Goal: Use online tool/utility: Utilize a website feature to perform a specific function

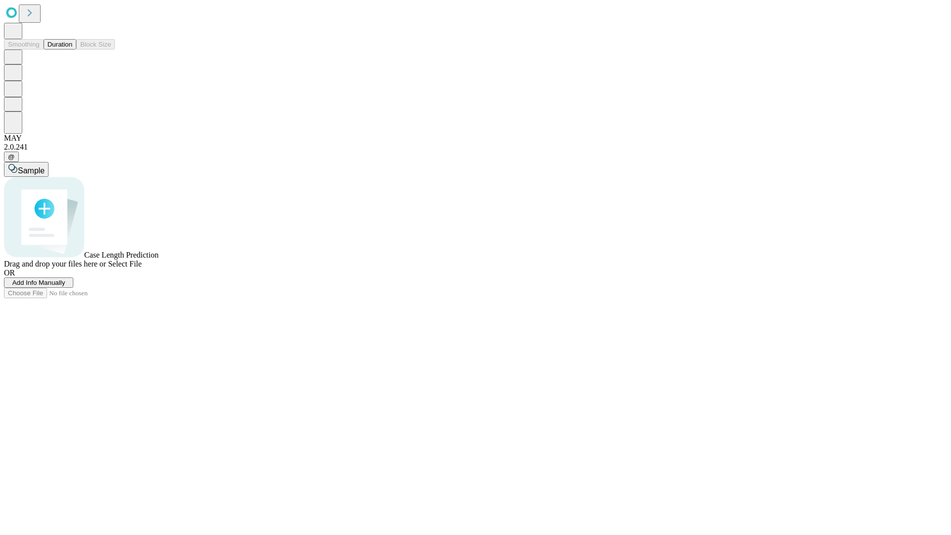
click at [72, 50] on button "Duration" at bounding box center [60, 44] width 33 height 10
click at [65, 286] on span "Add Info Manually" at bounding box center [38, 282] width 53 height 7
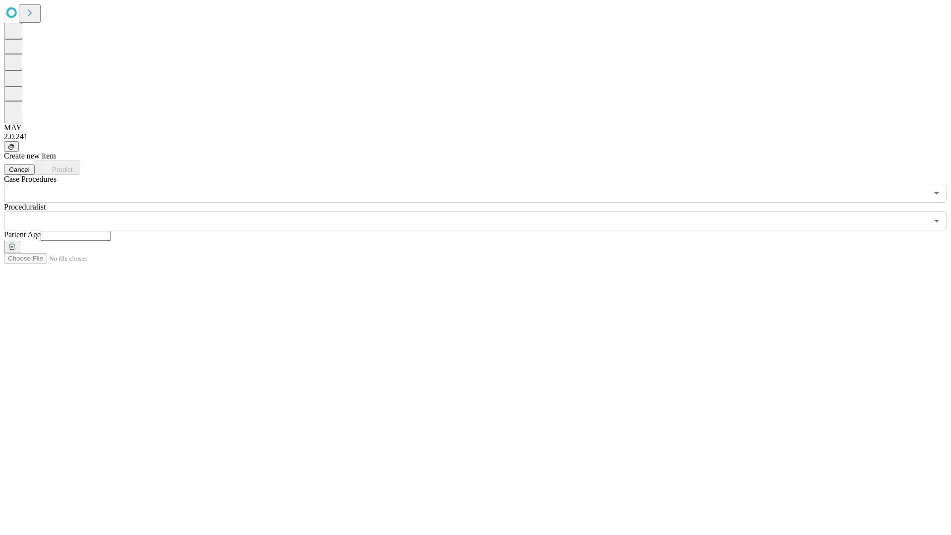
click at [111, 231] on input "text" at bounding box center [76, 236] width 70 height 10
type input "**"
click at [482, 211] on input "text" at bounding box center [466, 220] width 924 height 19
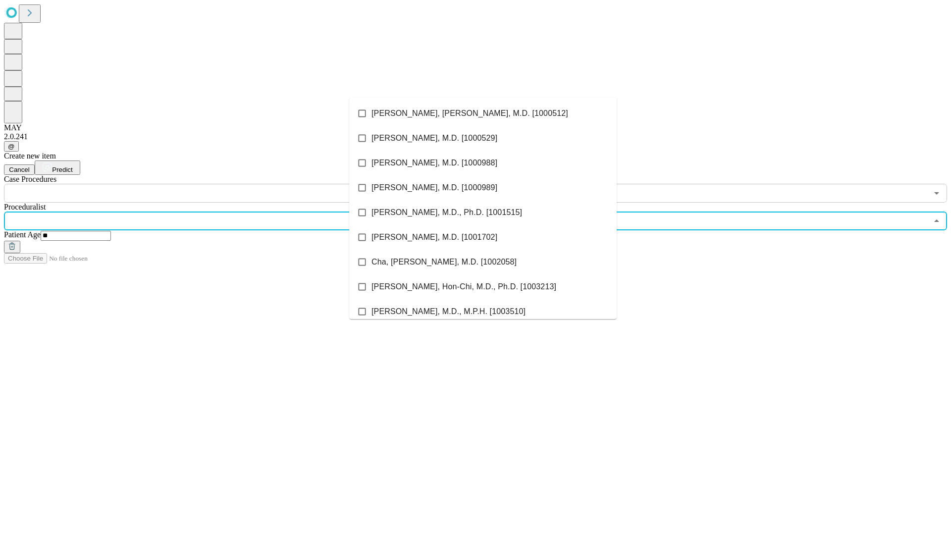
click at [483, 113] on li "[PERSON_NAME], [PERSON_NAME], M.D. [1000512]" at bounding box center [482, 113] width 267 height 25
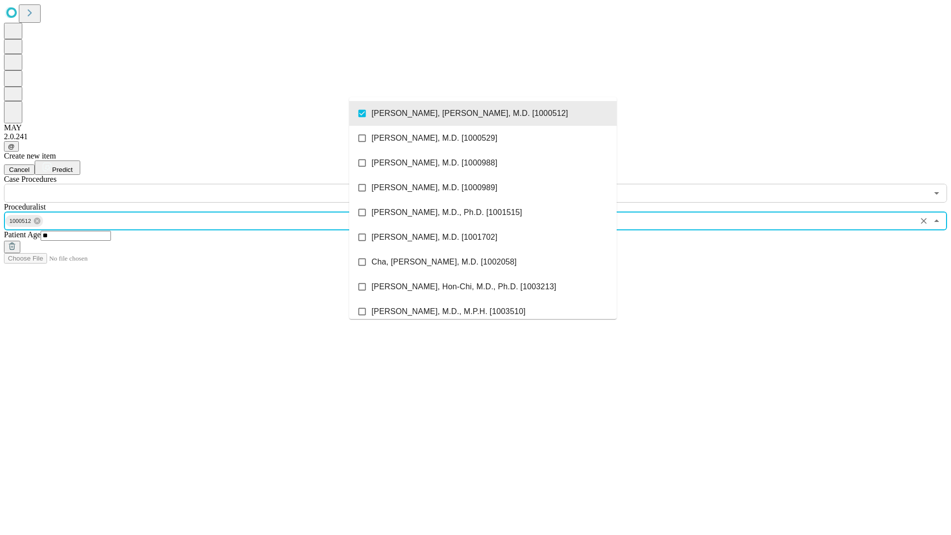
click at [208, 184] on input "text" at bounding box center [466, 193] width 924 height 19
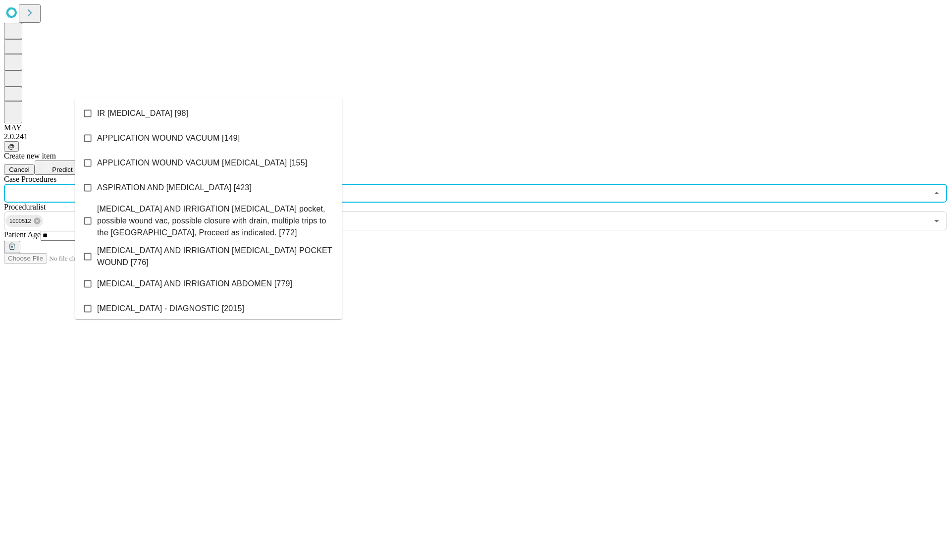
click at [208, 113] on li "IR [MEDICAL_DATA] [98]" at bounding box center [208, 113] width 267 height 25
click at [72, 166] on span "Predict" at bounding box center [62, 169] width 20 height 7
